Goal: Navigation & Orientation: Find specific page/section

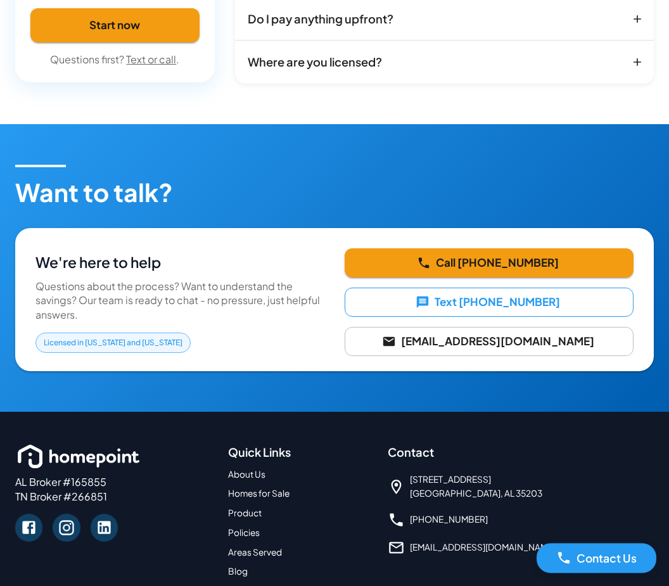
scroll to position [2037, 0]
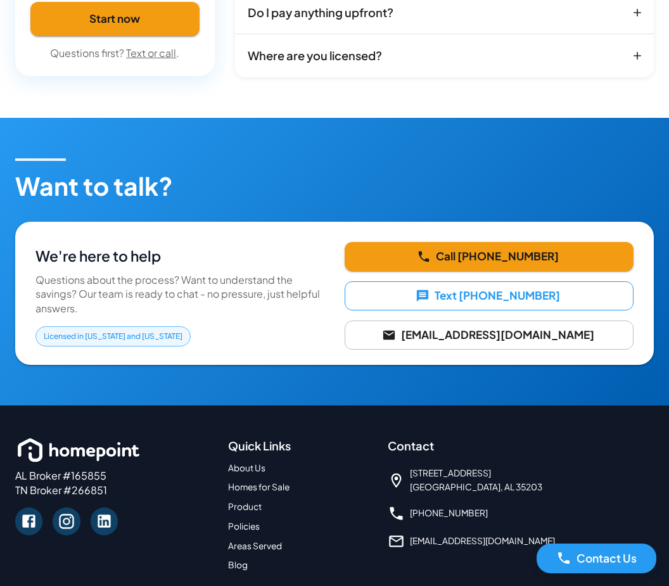
click at [245, 463] on link "About Us" at bounding box center [246, 468] width 37 height 11
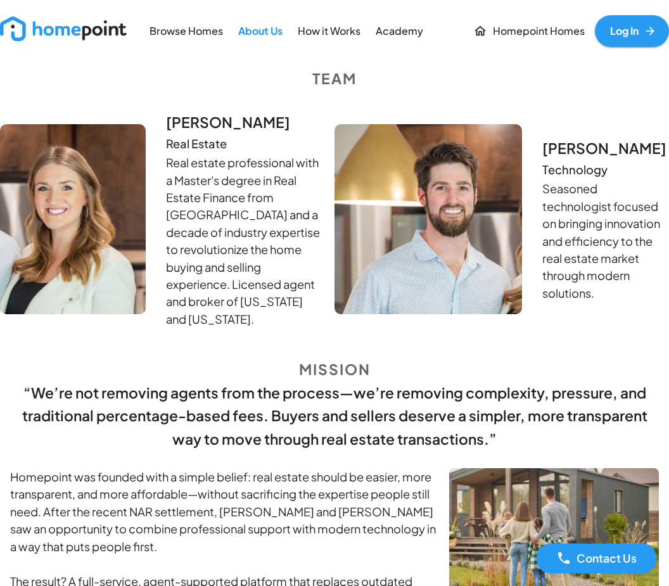
click at [333, 30] on p "How it Works" at bounding box center [329, 31] width 63 height 15
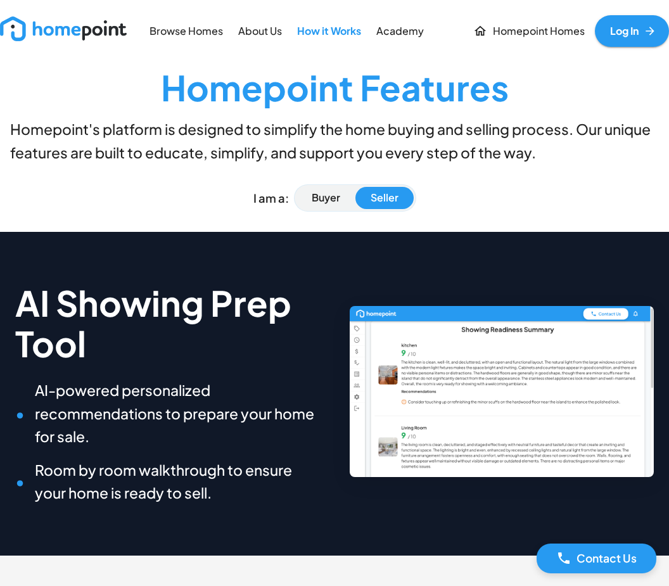
click at [420, 26] on p "Academy" at bounding box center [400, 31] width 48 height 15
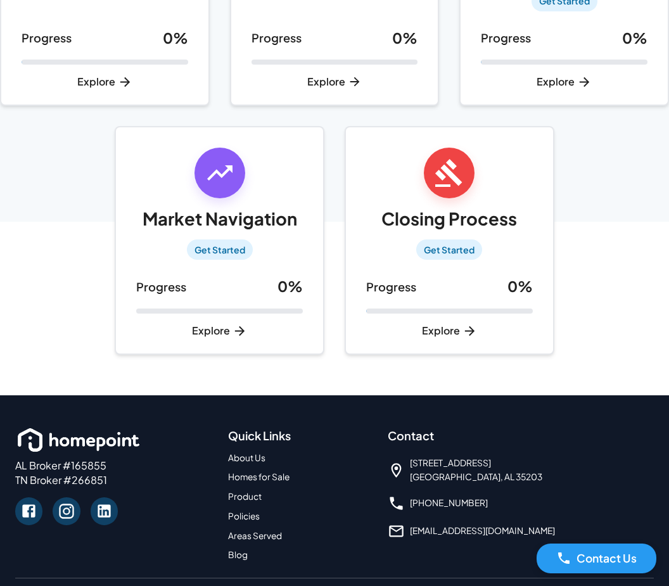
scroll to position [436, 0]
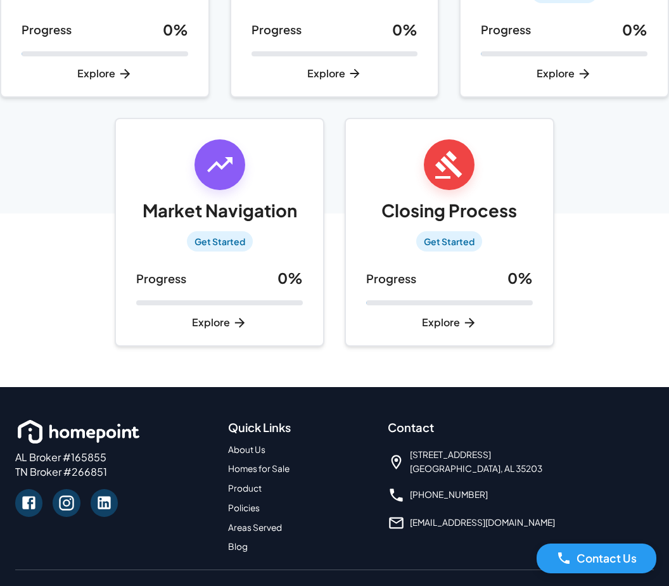
click at [470, 457] on span "1500 1st Ave N Mailbox #28 Birmingham, AL 35203" at bounding box center [476, 462] width 132 height 29
click at [399, 456] on icon at bounding box center [396, 462] width 17 height 17
click at [449, 458] on span "1500 1st Ave N Mailbox #28 Birmingham, AL 35203" at bounding box center [476, 462] width 132 height 29
click at [481, 457] on span "1500 1st Ave N Mailbox #28 Birmingham, AL 35203" at bounding box center [476, 462] width 132 height 29
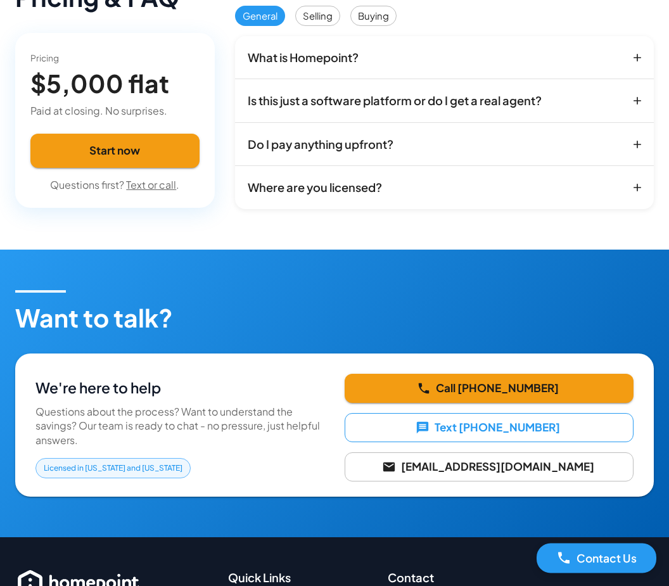
scroll to position [2037, 0]
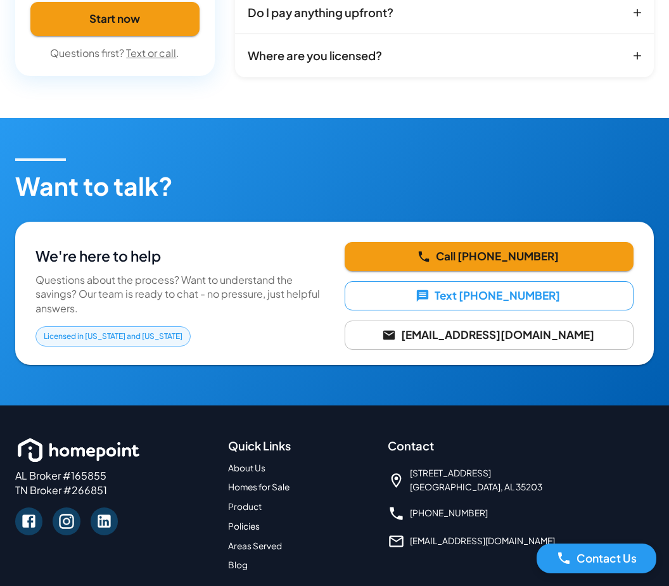
click at [472, 535] on link "[EMAIL_ADDRESS][DOMAIN_NAME]" at bounding box center [482, 540] width 145 height 11
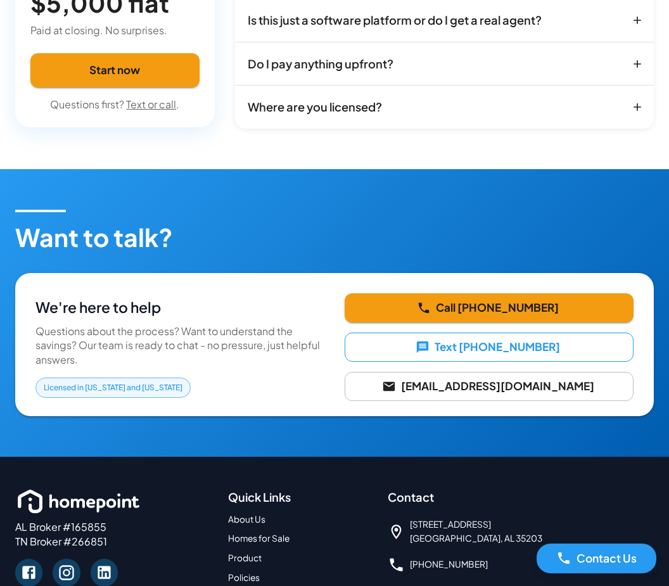
scroll to position [2052, 0]
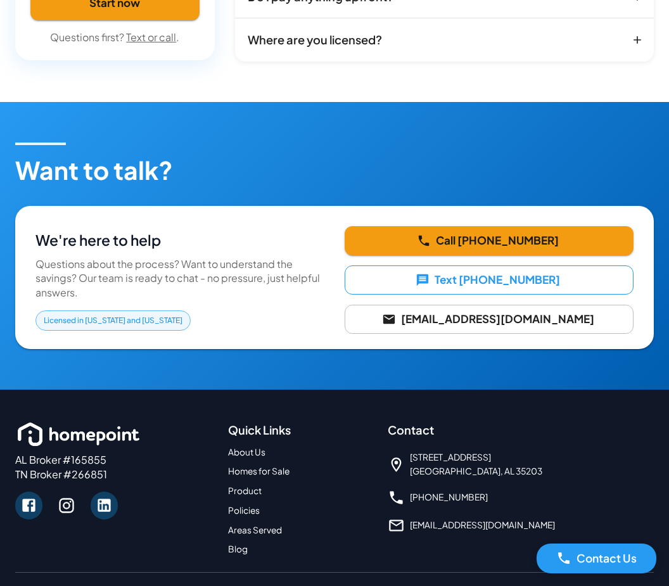
click at [67, 509] on link at bounding box center [66, 505] width 27 height 27
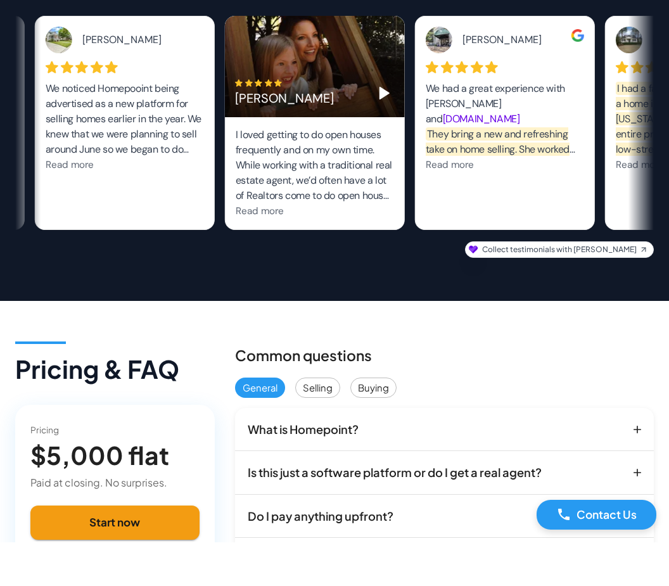
scroll to position [1533, 0]
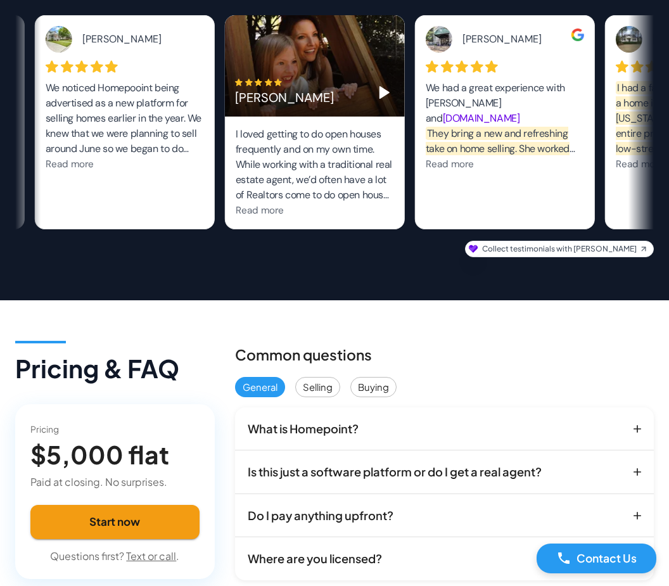
click at [110, 466] on h4 "$5,000 flat" at bounding box center [114, 455] width 169 height 30
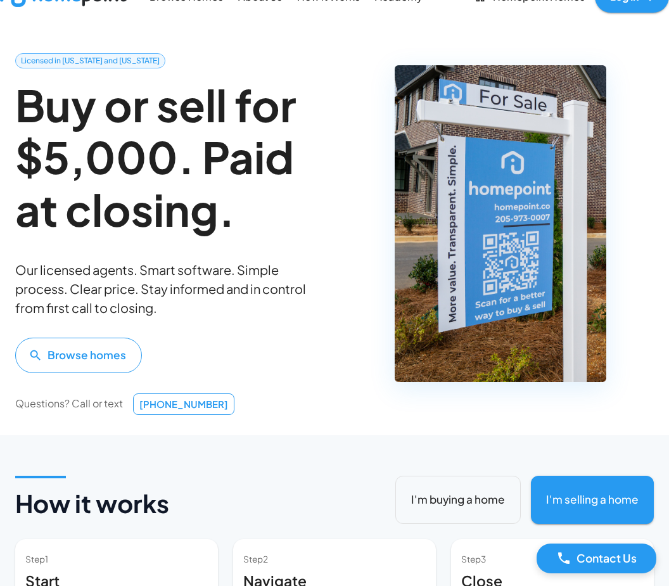
scroll to position [0, 0]
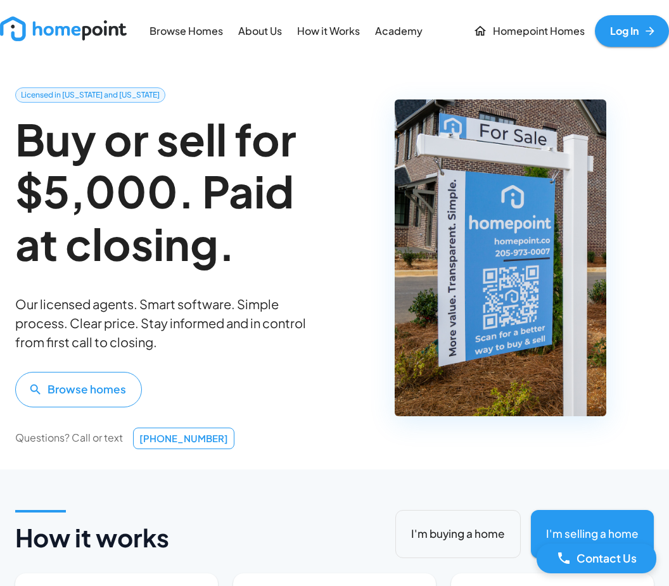
click at [404, 32] on p "Academy" at bounding box center [399, 31] width 48 height 15
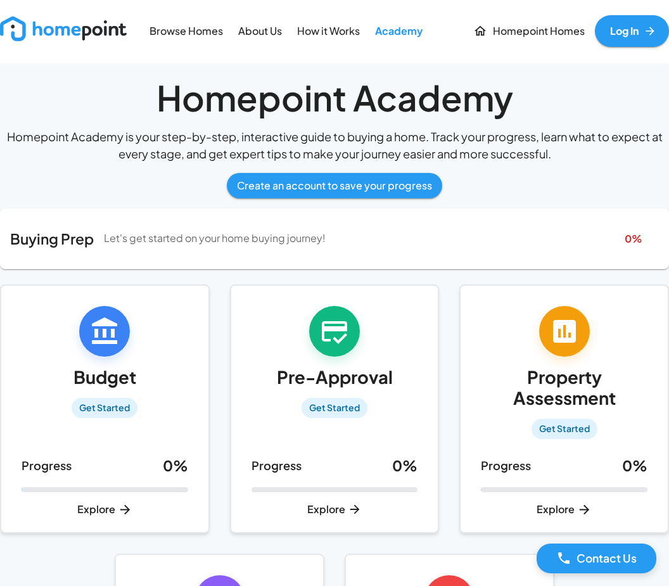
click at [205, 37] on p "Browse Homes" at bounding box center [187, 31] width 74 height 15
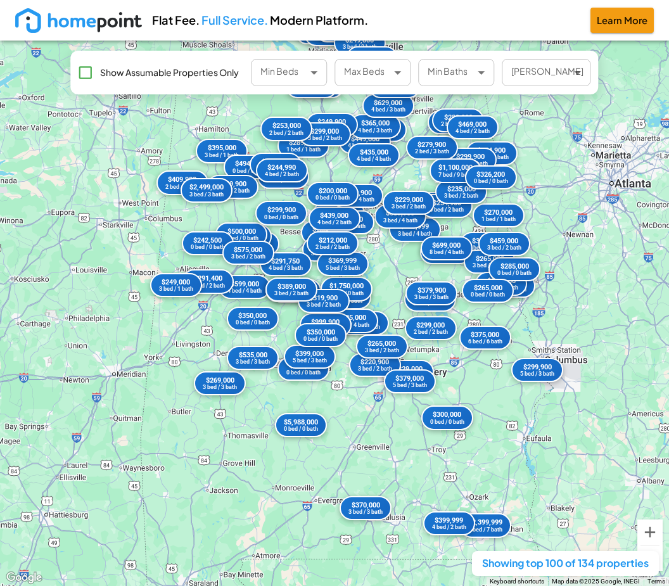
click at [101, 27] on img at bounding box center [78, 20] width 127 height 25
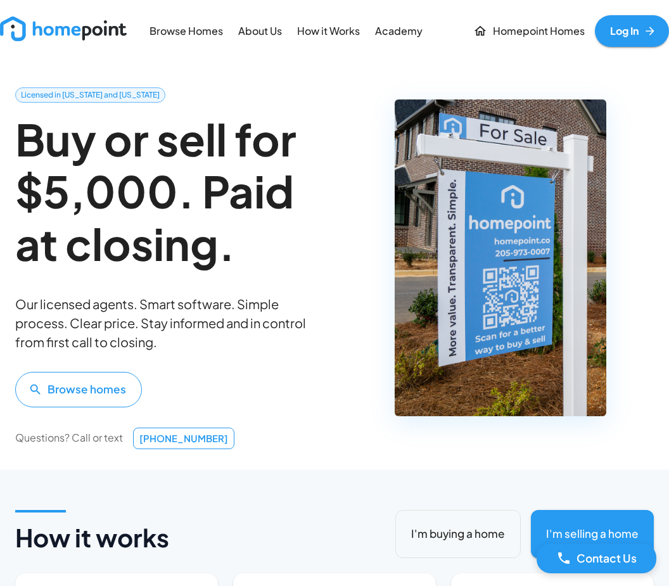
click at [261, 34] on p "About Us" at bounding box center [260, 31] width 44 height 15
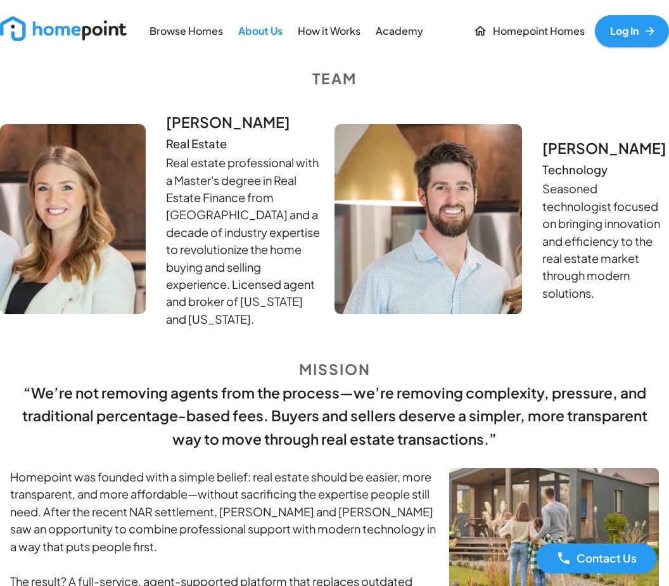
click at [331, 29] on p "How it Works" at bounding box center [329, 31] width 63 height 15
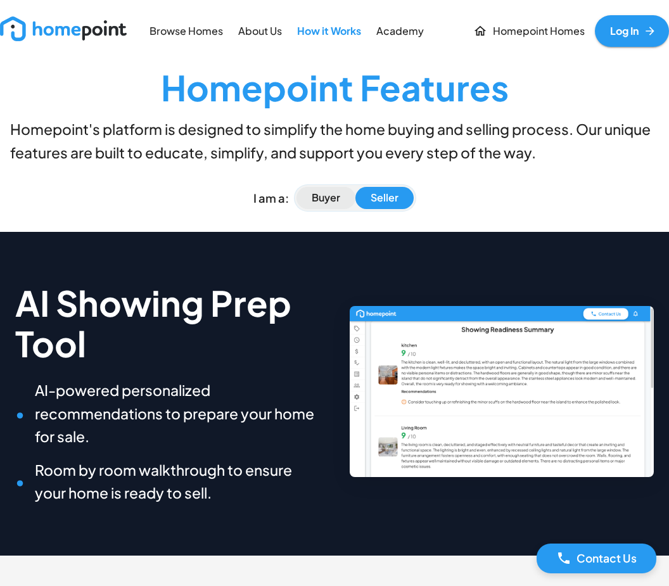
click at [321, 198] on p "Buyer" at bounding box center [326, 198] width 29 height 15
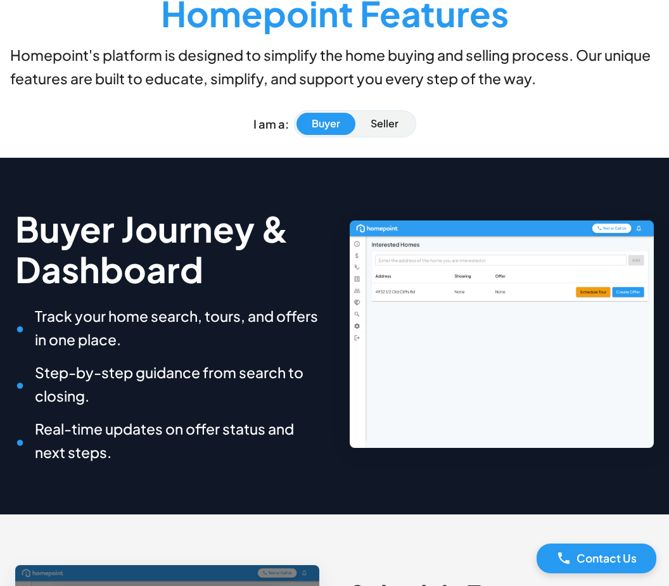
scroll to position [13, 0]
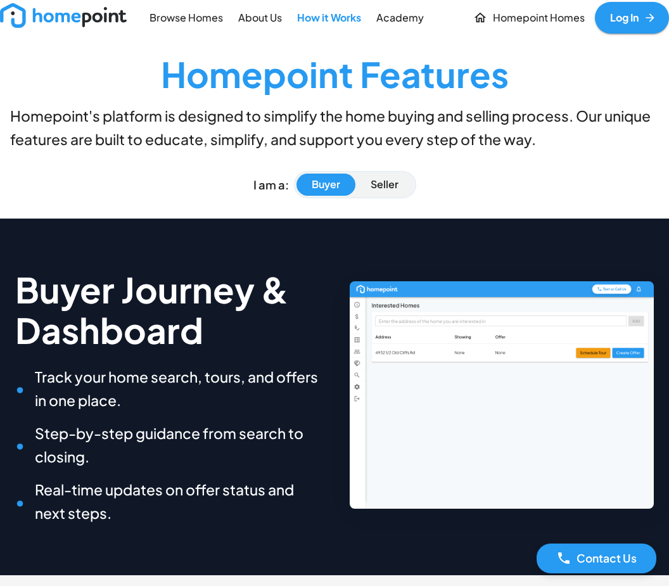
type button "buyer"
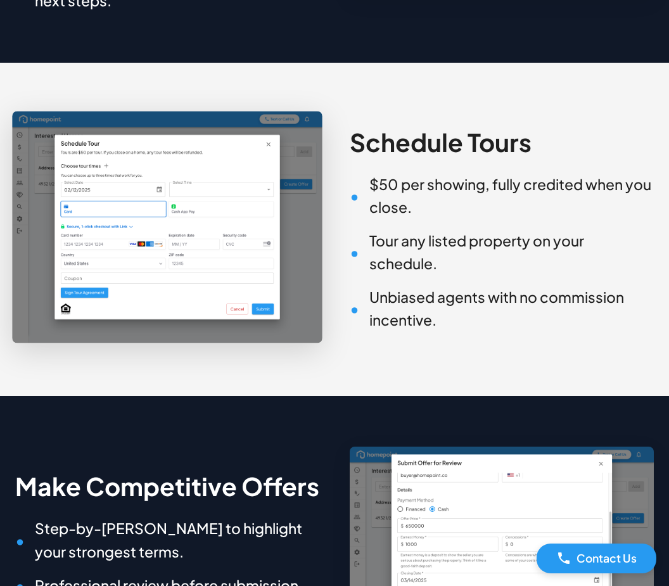
scroll to position [527, 0]
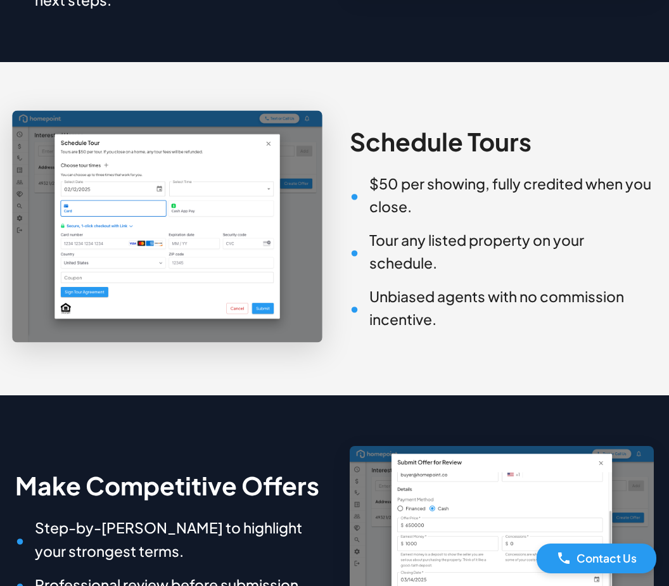
click at [203, 224] on img at bounding box center [167, 227] width 310 height 232
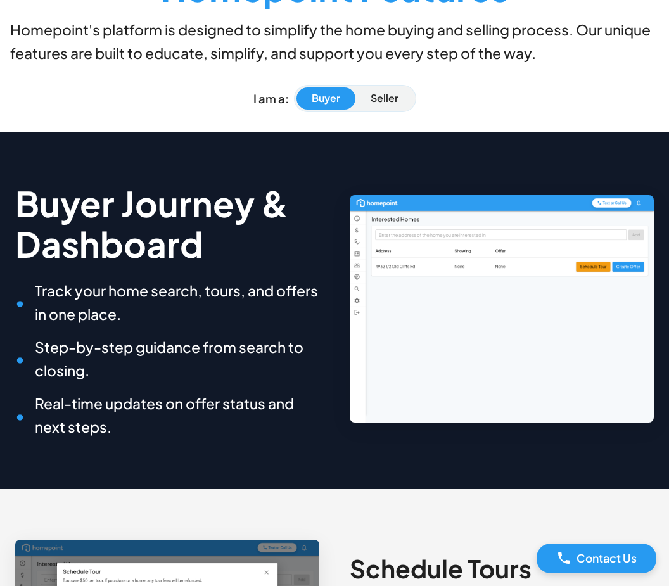
scroll to position [0, 0]
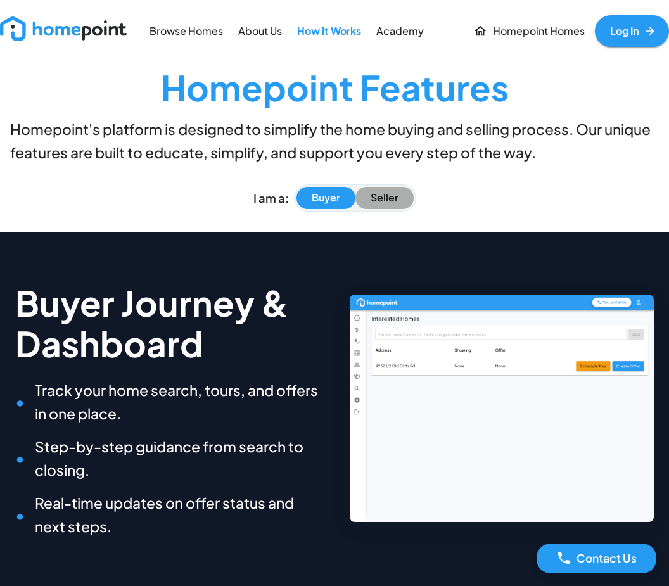
click at [399, 203] on button "Seller" at bounding box center [384, 198] width 58 height 22
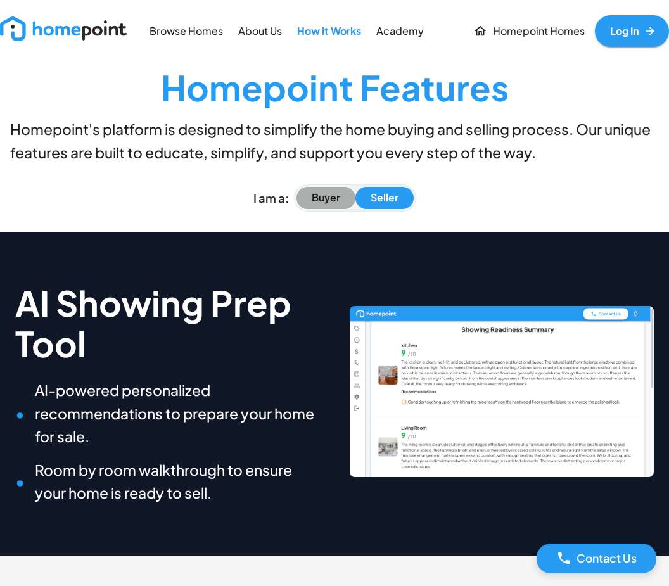
click at [331, 193] on p "Buyer" at bounding box center [326, 198] width 29 height 15
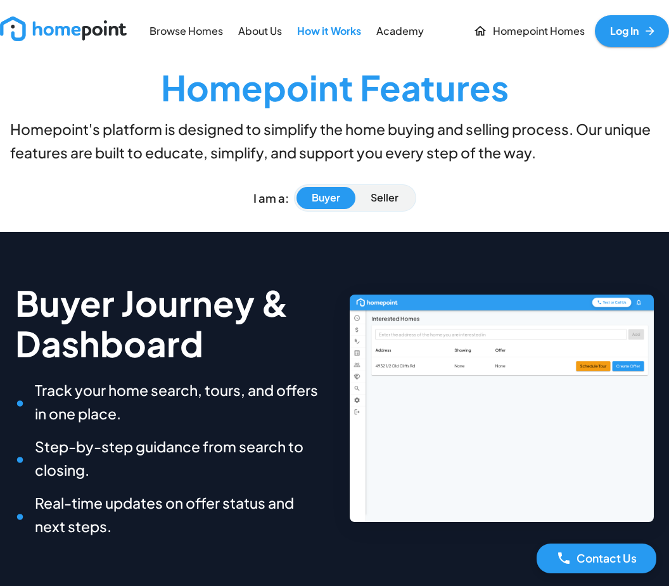
click at [177, 28] on p "Browse Homes" at bounding box center [187, 31] width 74 height 15
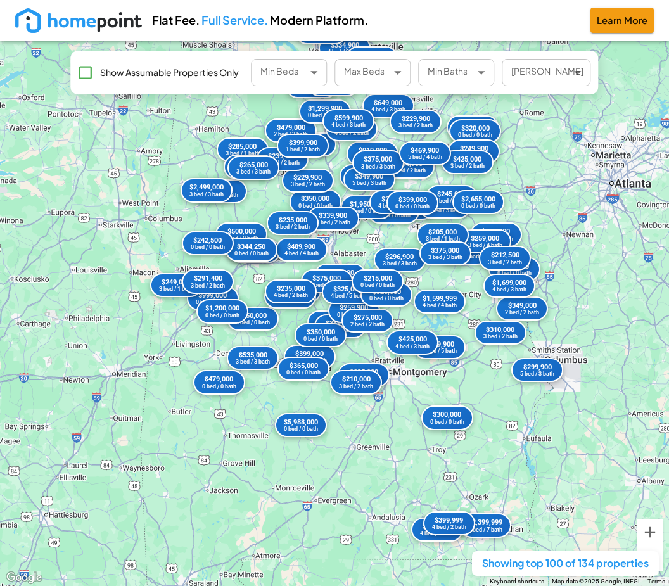
click at [48, 24] on img at bounding box center [78, 20] width 127 height 25
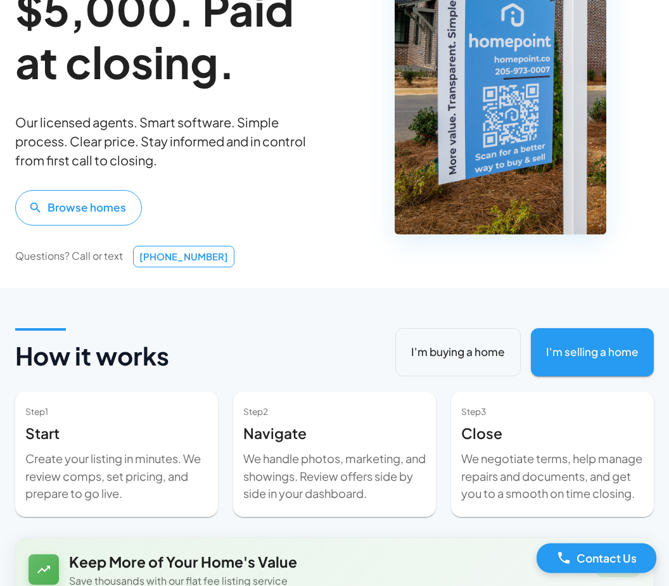
scroll to position [184, 0]
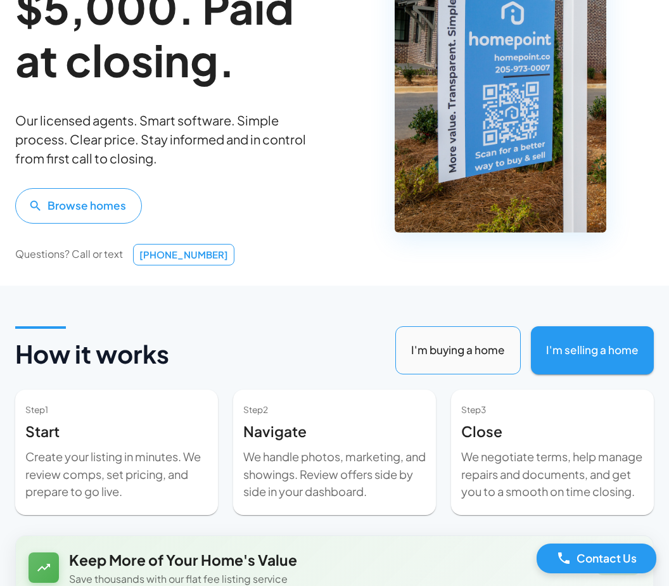
click at [466, 360] on button "I'm buying a home" at bounding box center [457, 350] width 125 height 48
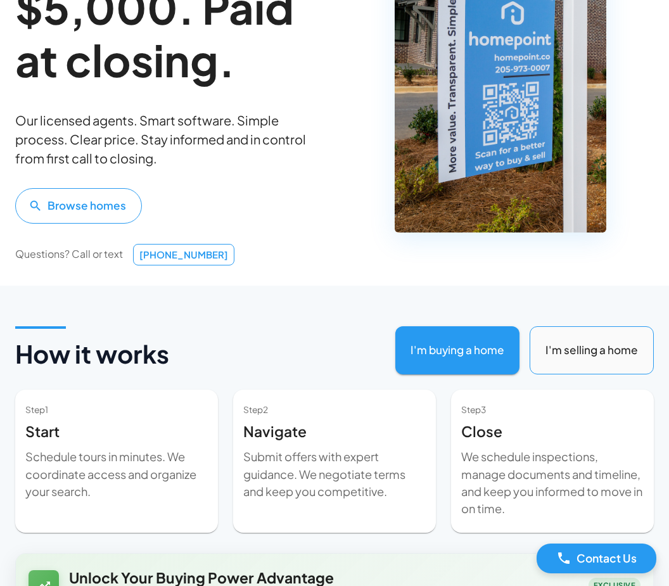
click at [572, 352] on button "I'm selling a home" at bounding box center [592, 350] width 124 height 48
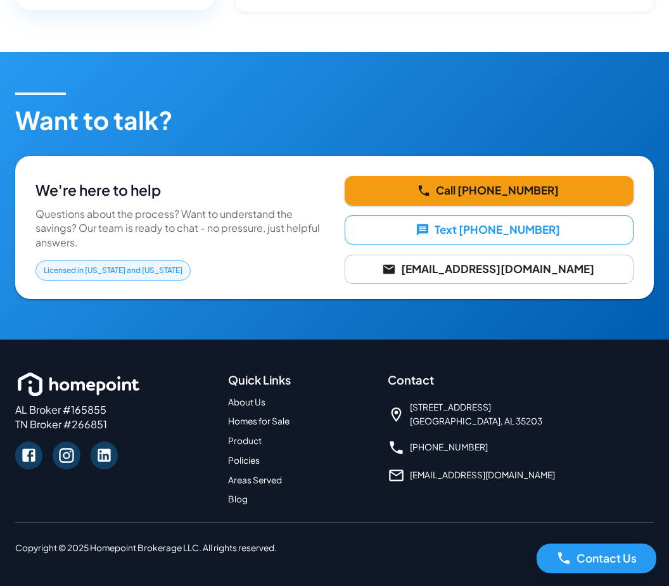
scroll to position [2052, 0]
click at [115, 469] on link at bounding box center [104, 455] width 27 height 27
click at [103, 463] on icon at bounding box center [104, 455] width 13 height 13
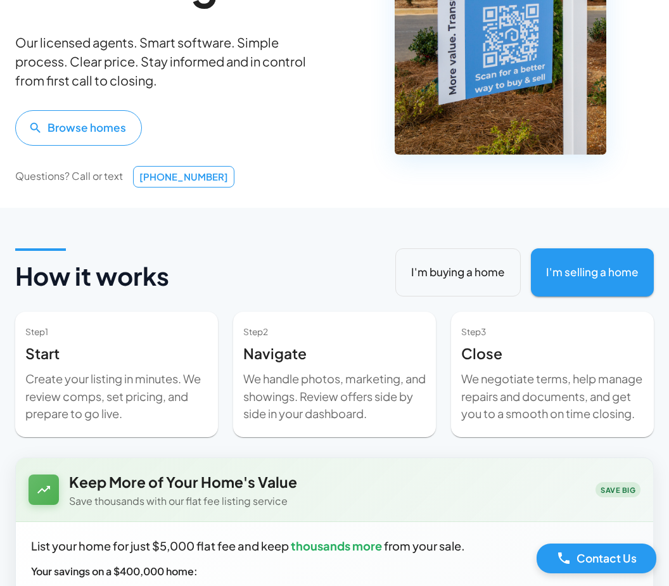
scroll to position [261, 0]
